Goal: Complete application form

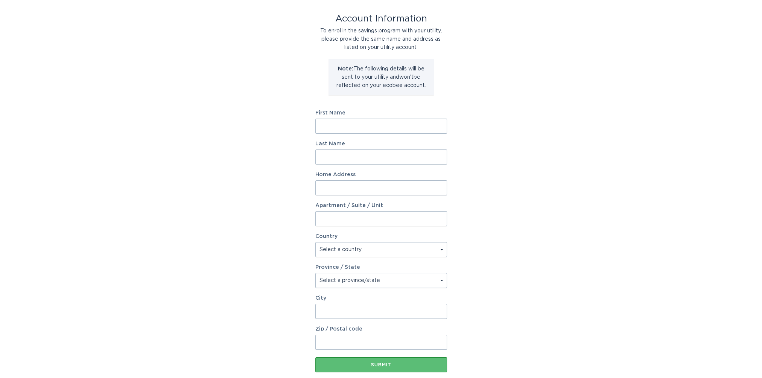
scroll to position [80, 0]
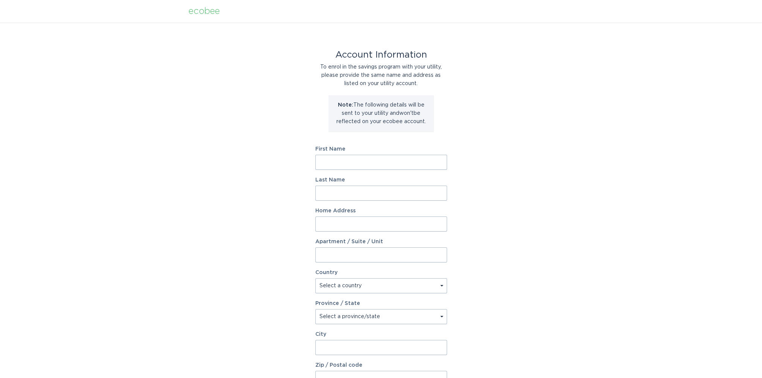
click at [327, 161] on input "First Name" at bounding box center [381, 162] width 132 height 15
type input "Crystal"
type input "Mansanares"
click at [328, 222] on input "Home Address" at bounding box center [381, 223] width 132 height 15
type input "1135 7th street"
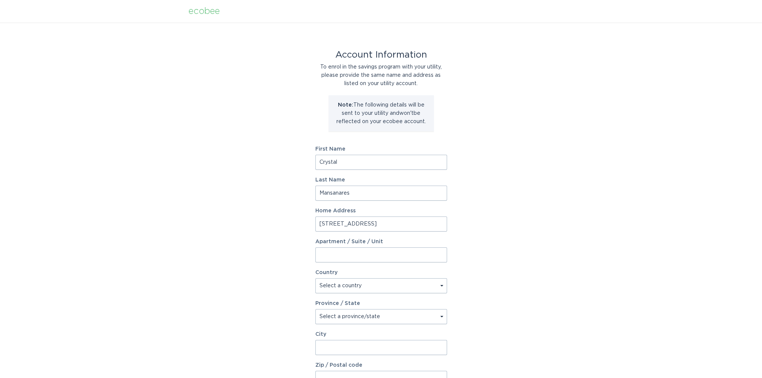
click at [337, 290] on select "Select a country Canada USA" at bounding box center [381, 285] width 132 height 15
select select "US"
click at [315, 278] on select "Select a country Canada USA" at bounding box center [381, 285] width 132 height 15
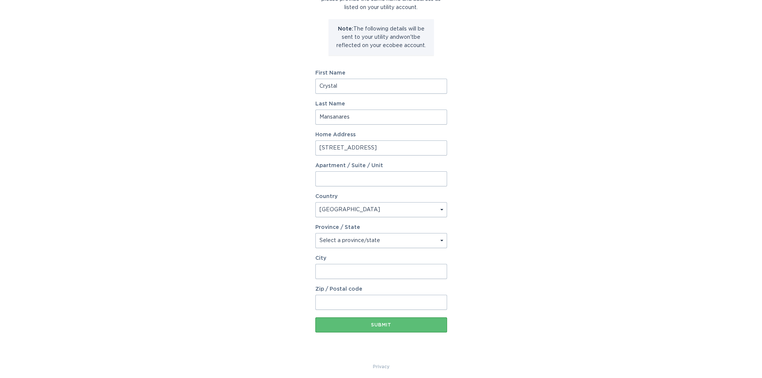
scroll to position [80, 0]
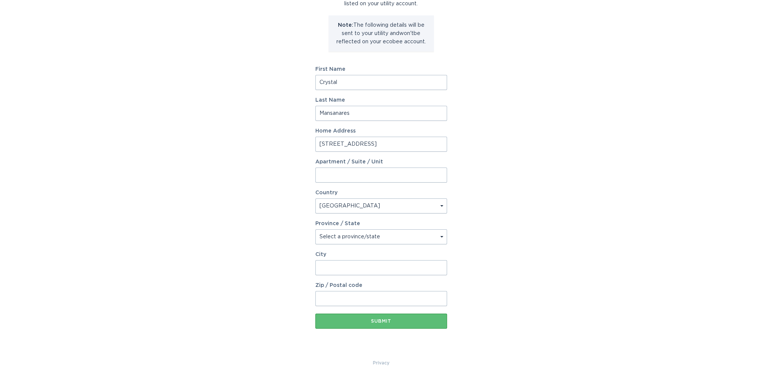
click at [347, 241] on select "Select a province/state Alabama Alaska American Samoa Arizona Arkansas Californ…" at bounding box center [381, 236] width 132 height 15
select select "CO"
click at [315, 229] on select "Select a province/state Alabama Alaska American Samoa Arizona Arkansas Californ…" at bounding box center [381, 236] width 132 height 15
click at [333, 266] on input "City" at bounding box center [381, 267] width 132 height 15
type input "Del Norte"
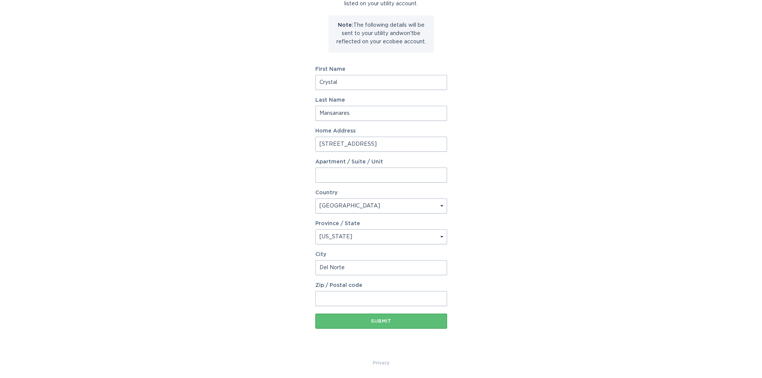
click at [331, 299] on input "Zip / Postal code" at bounding box center [381, 298] width 132 height 15
type input "81132"
click at [369, 320] on div "Submit" at bounding box center [381, 321] width 124 height 5
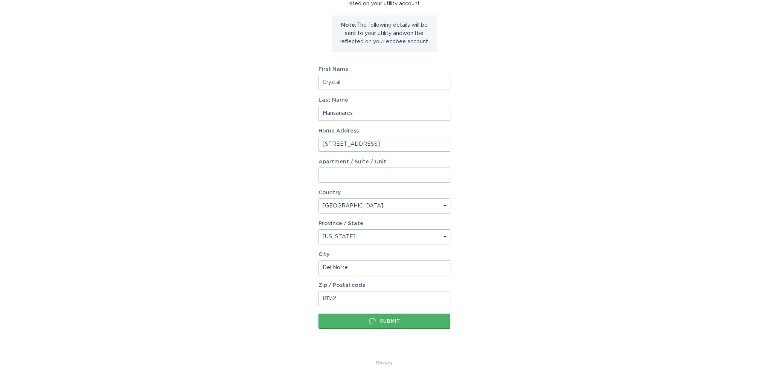
scroll to position [0, 0]
